Goal: Information Seeking & Learning: Learn about a topic

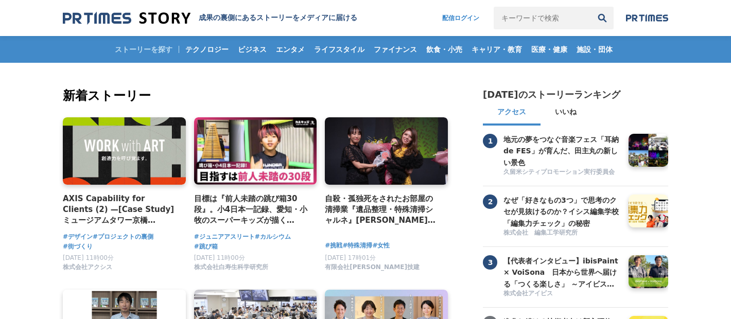
click at [520, 18] on input "キーワードで検索" at bounding box center [541, 18] width 97 height 23
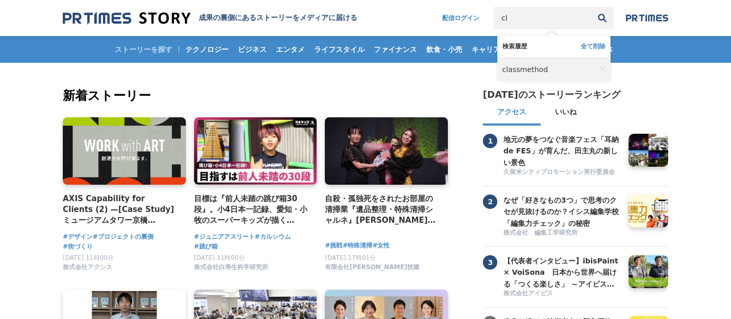
type input "cl"
click at [528, 62] on link "classmethod" at bounding box center [548, 69] width 93 height 23
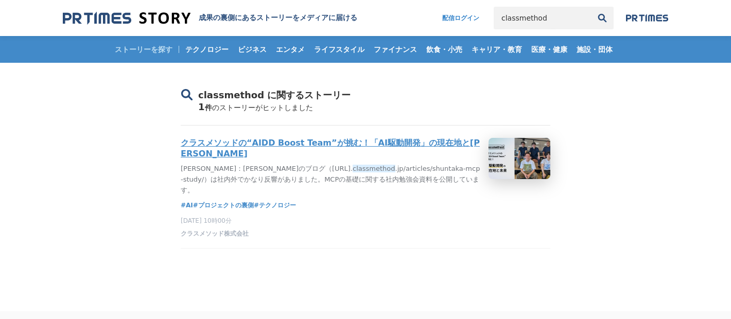
click at [239, 152] on h3 "クラスメソッドの“AIDD Boost Team”が挑む！「AI駆動開発」の現在地と[PERSON_NAME]" at bounding box center [330, 148] width 299 height 21
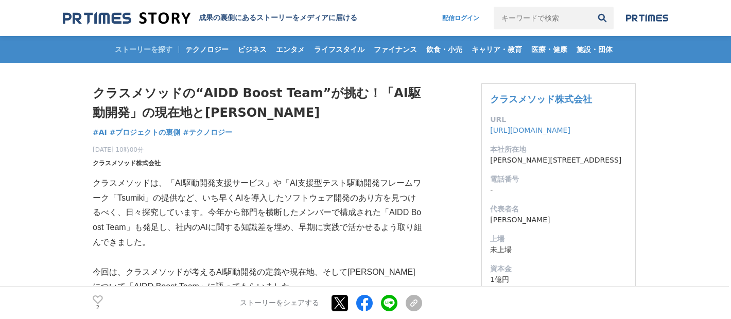
click at [134, 161] on span "クラスメソッド株式会社" at bounding box center [127, 162] width 68 height 9
